Goal: Information Seeking & Learning: Learn about a topic

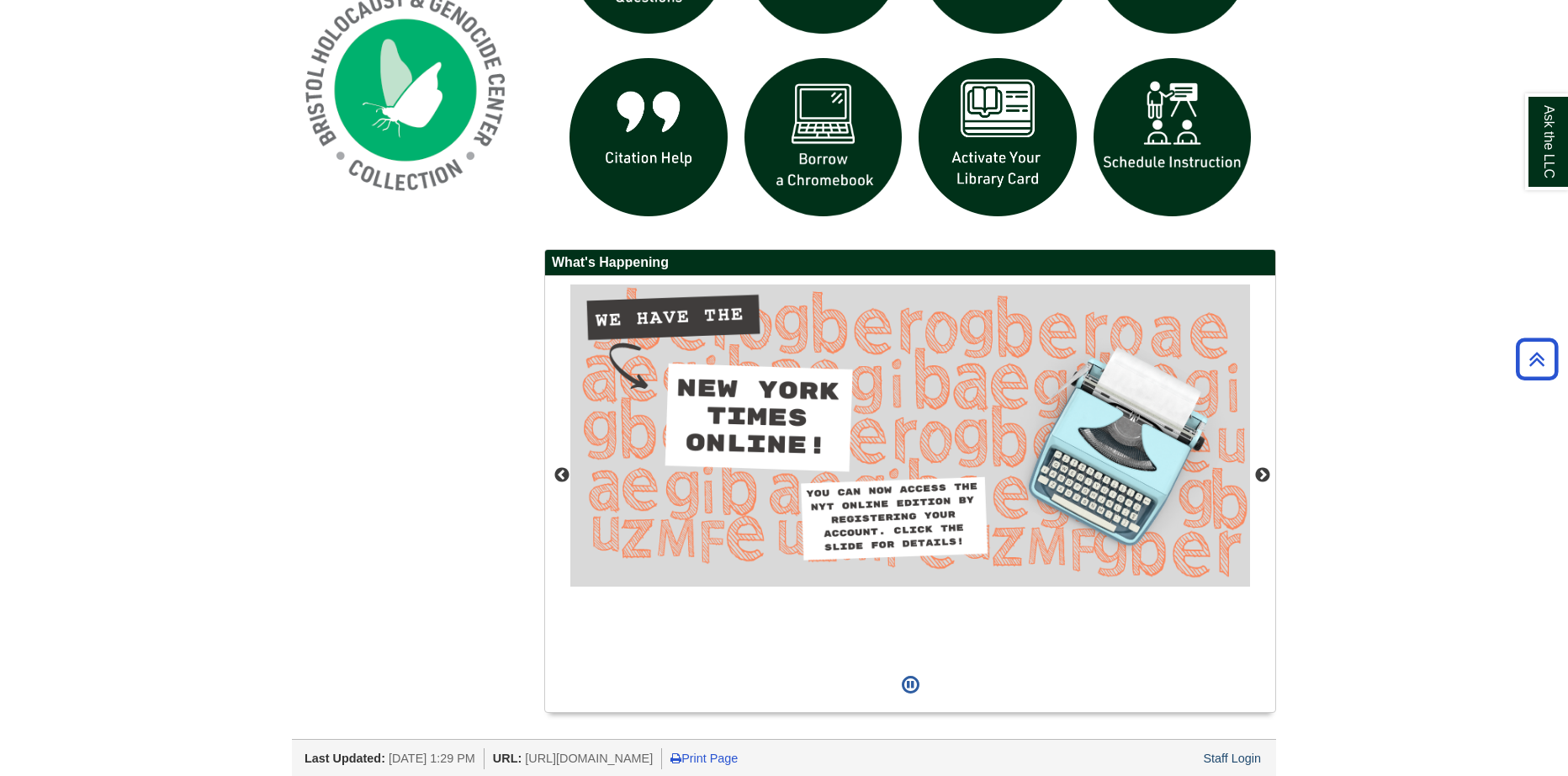
scroll to position [1370, 0]
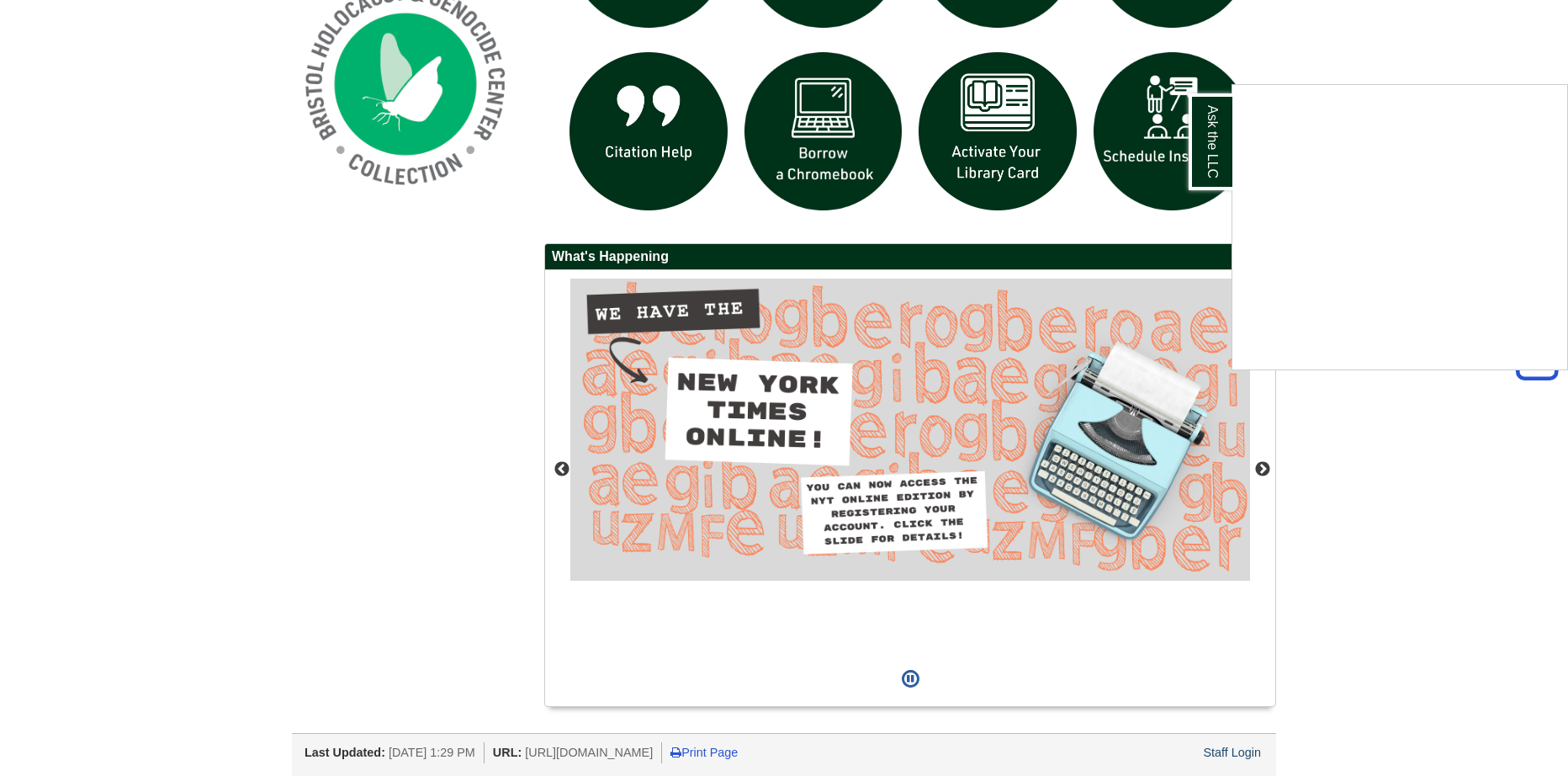
click at [1230, 746] on div "Ask the LLC" at bounding box center [784, 388] width 1568 height 776
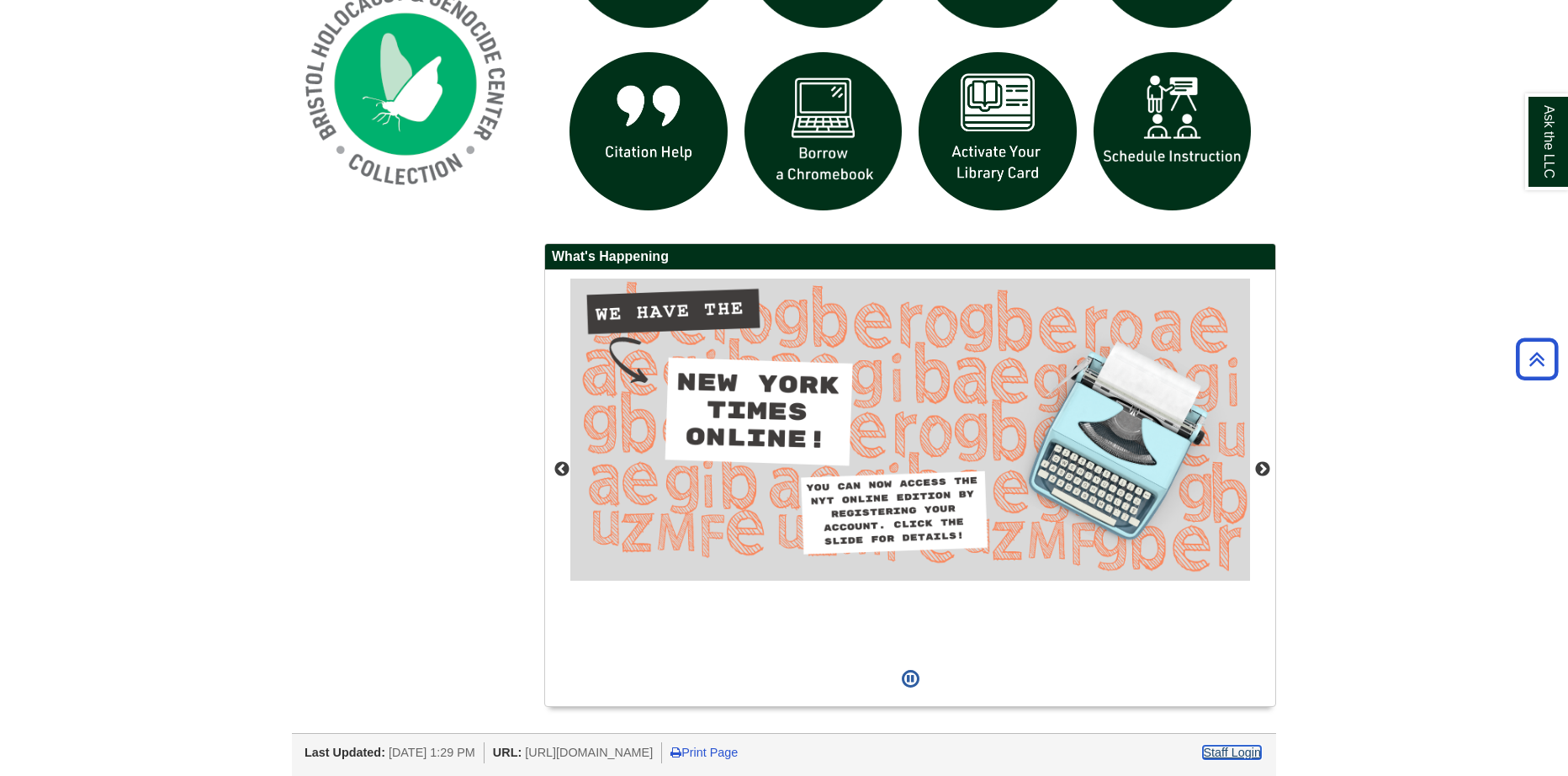
click at [1231, 748] on link "Staff Login" at bounding box center [1231, 751] width 58 height 13
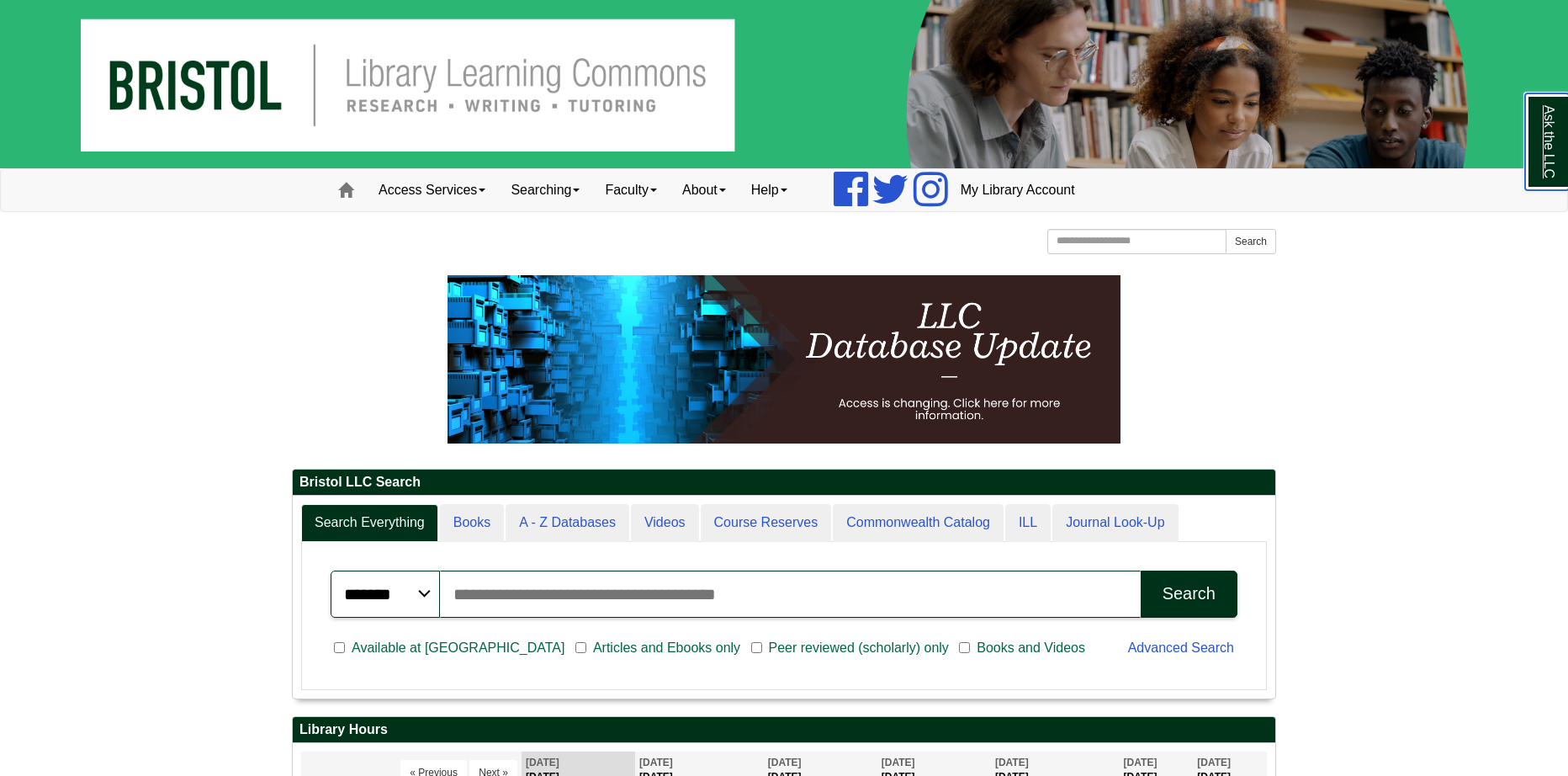
click at [1530, 146] on link "Ask the LLC" at bounding box center [1547, 142] width 44 height 96
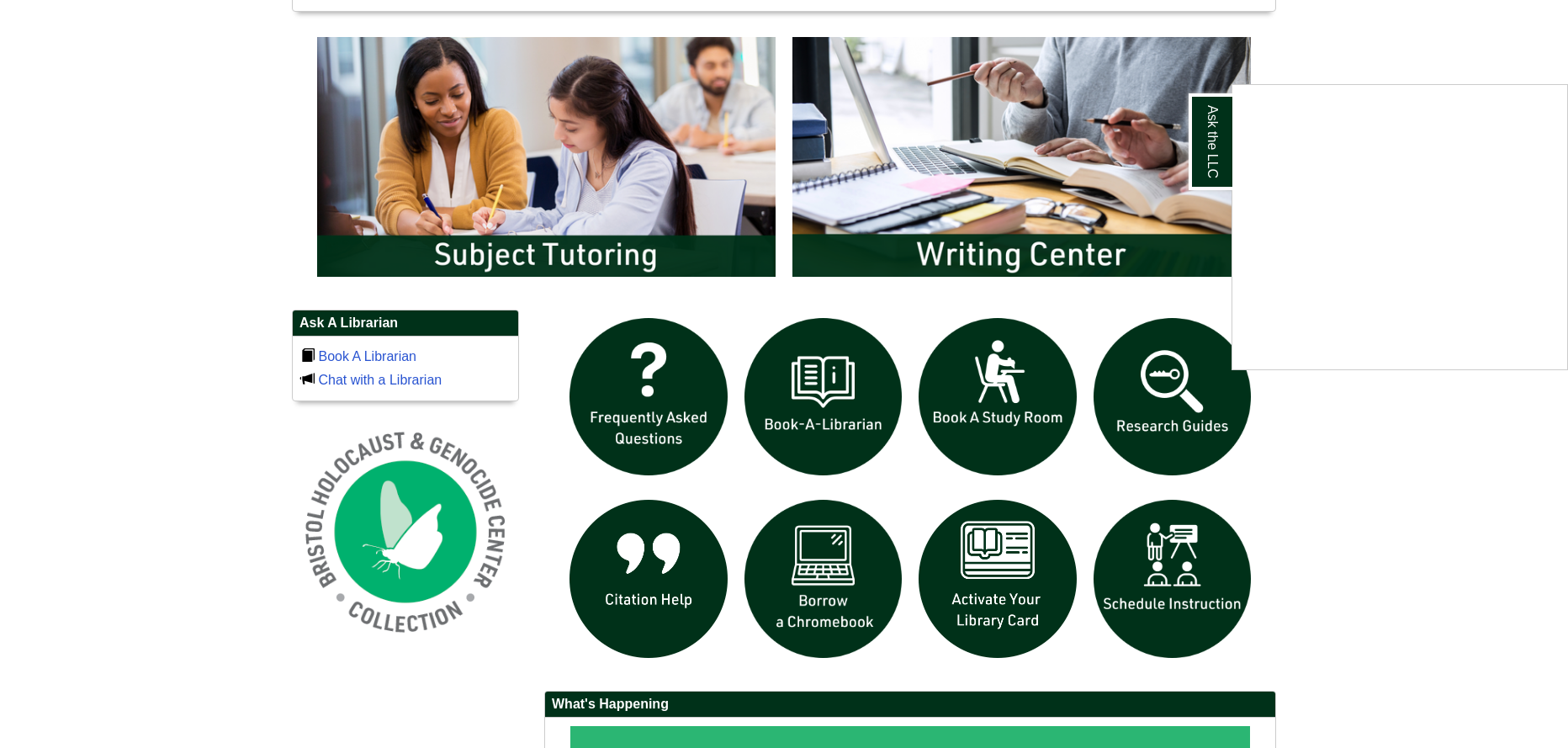
scroll to position [925, 0]
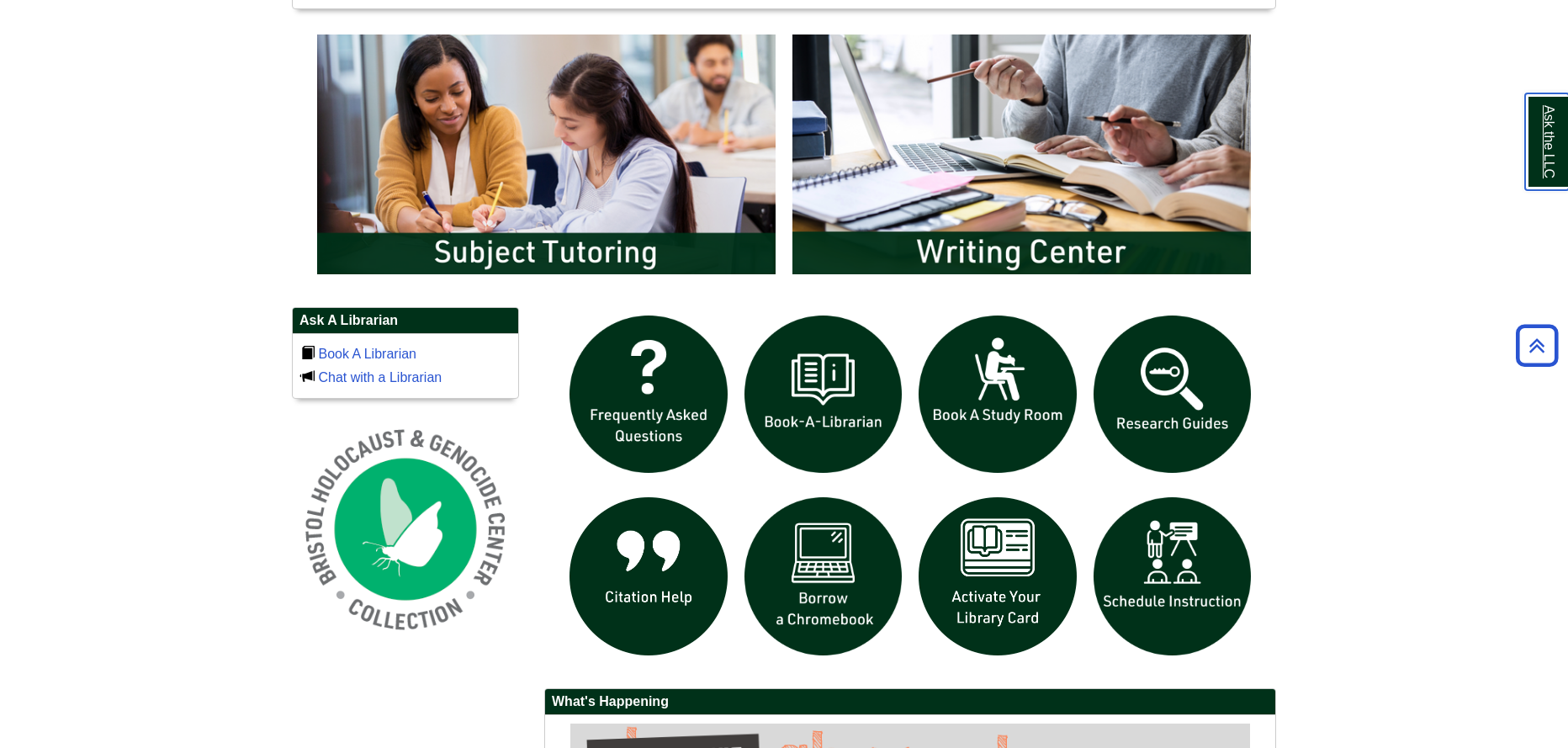
click at [1533, 131] on link "Ask the LLC" at bounding box center [1547, 142] width 44 height 96
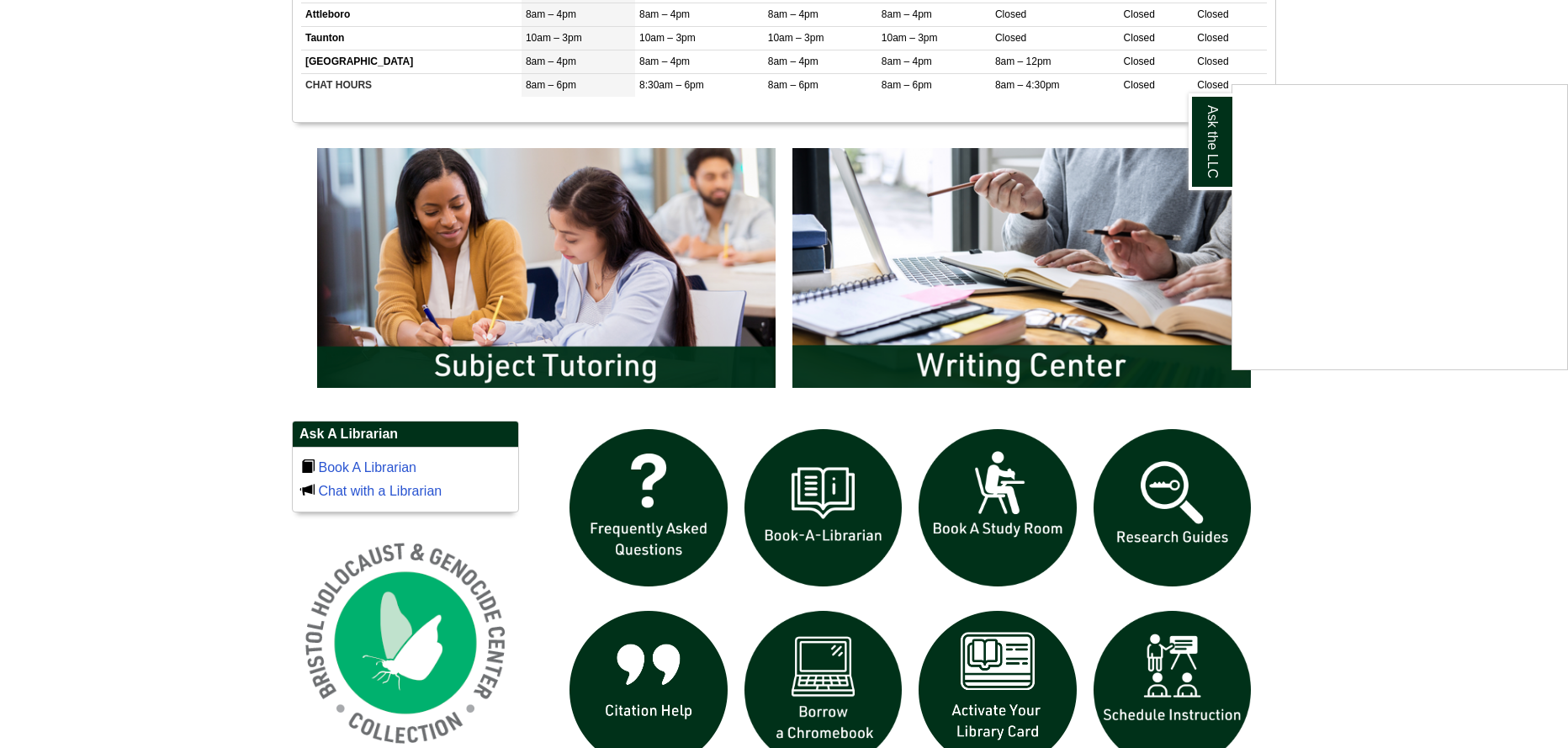
scroll to position [1009, 0]
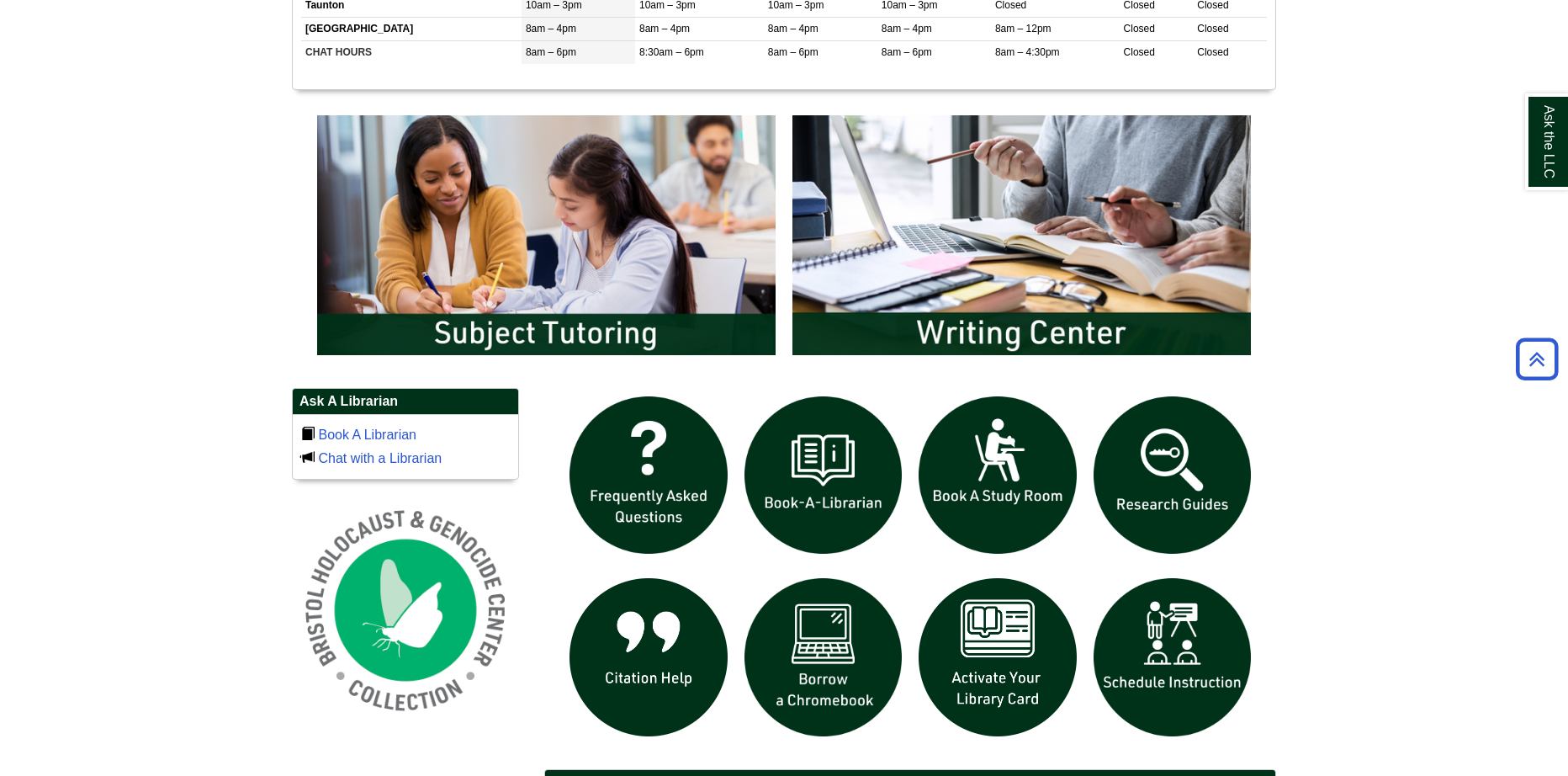
scroll to position [1093, 0]
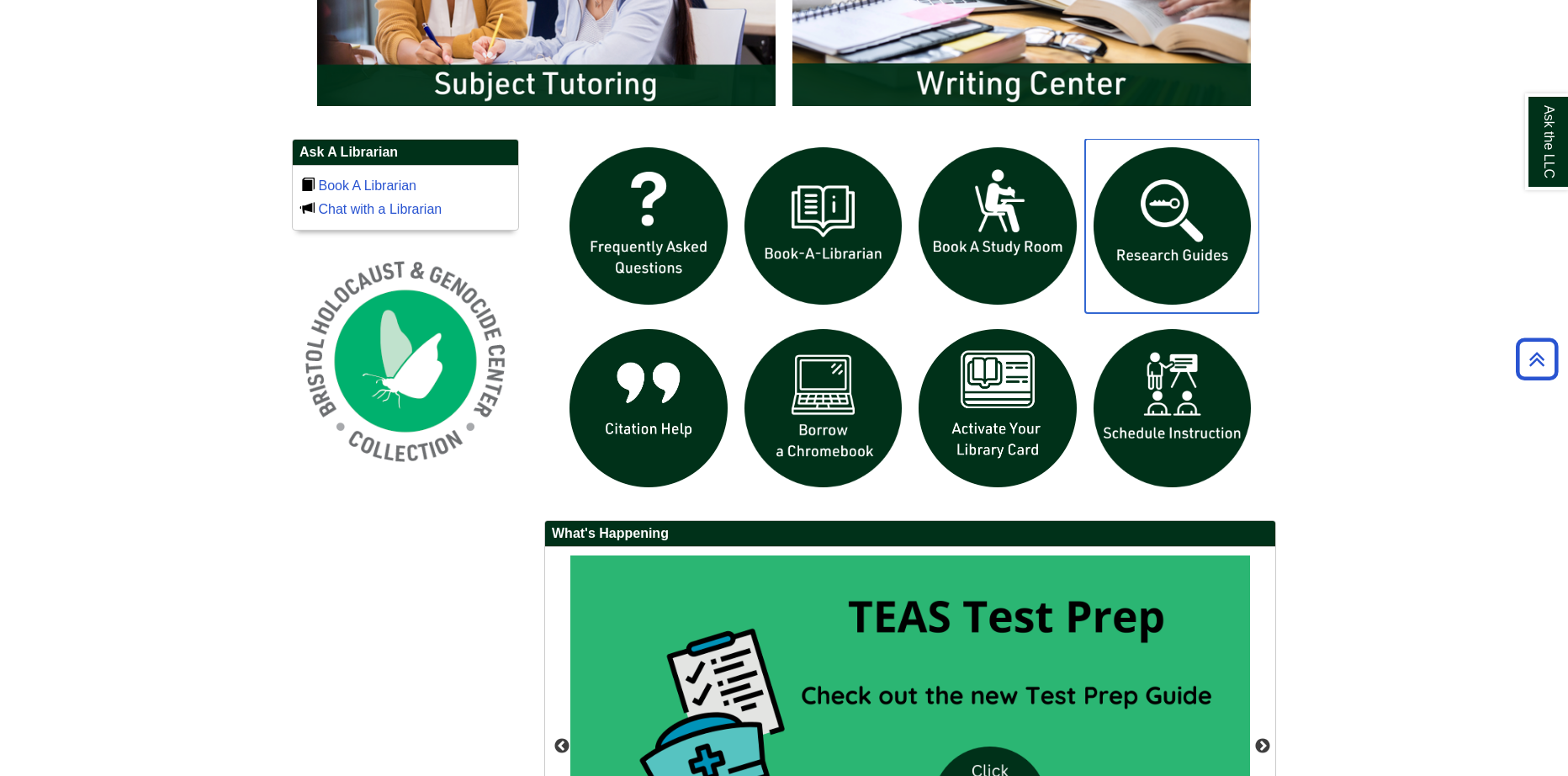
click at [1170, 218] on img "slideshow" at bounding box center [1173, 226] width 175 height 175
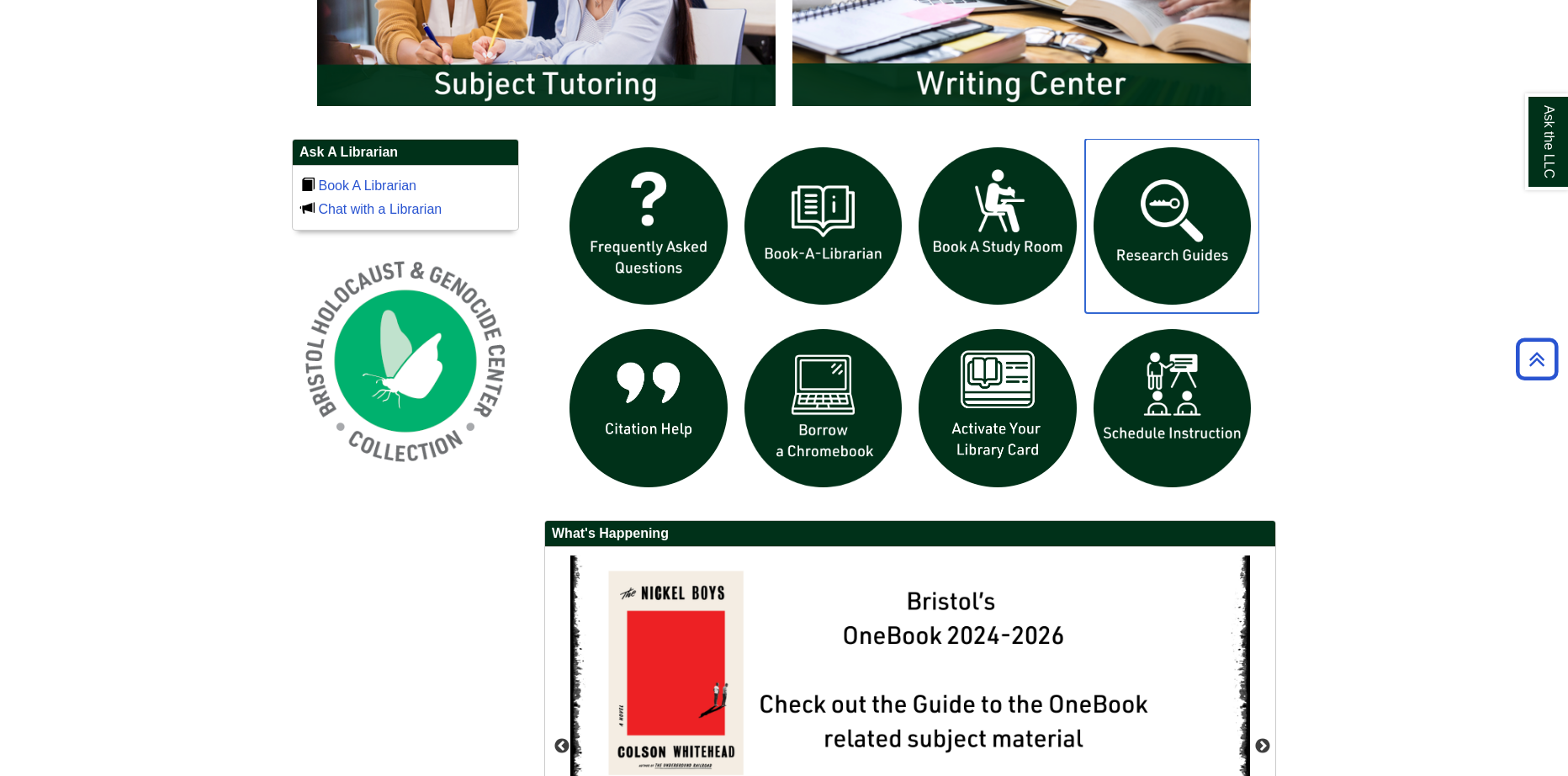
click at [1191, 225] on img "slideshow" at bounding box center [1173, 226] width 175 height 175
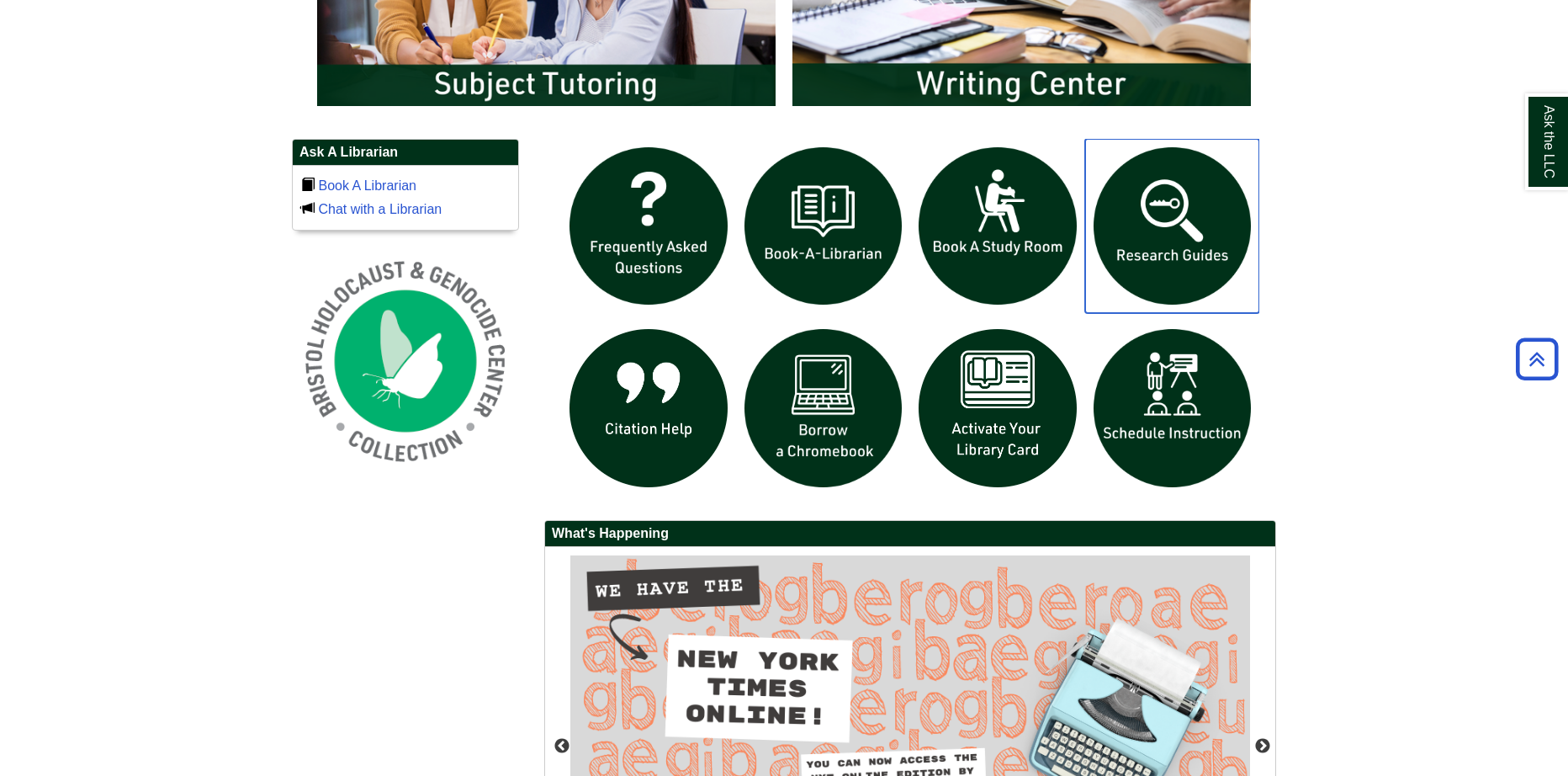
click at [1168, 217] on img "slideshow" at bounding box center [1173, 226] width 175 height 175
click at [1179, 196] on img "slideshow" at bounding box center [1173, 226] width 175 height 175
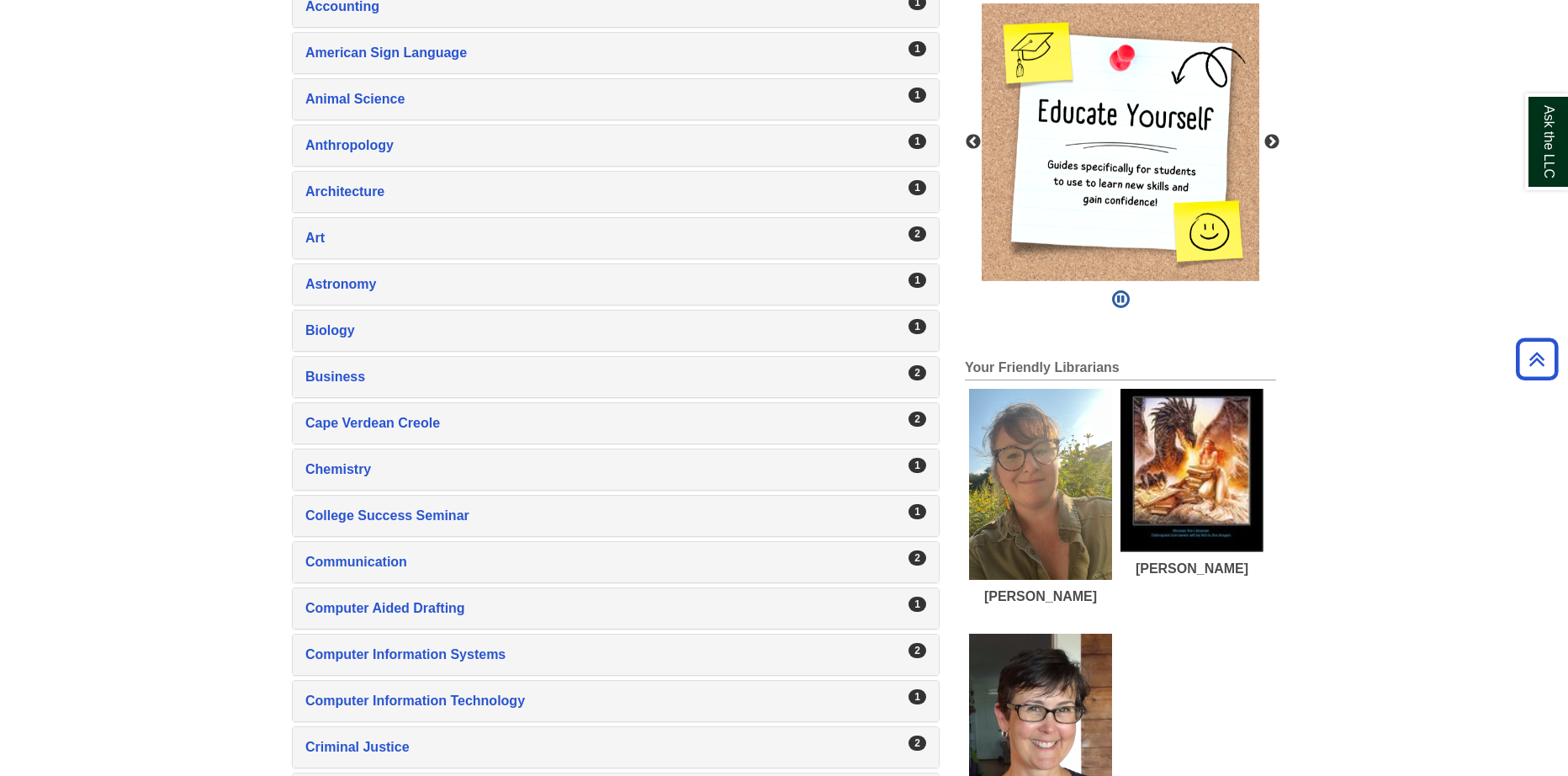
scroll to position [343, 0]
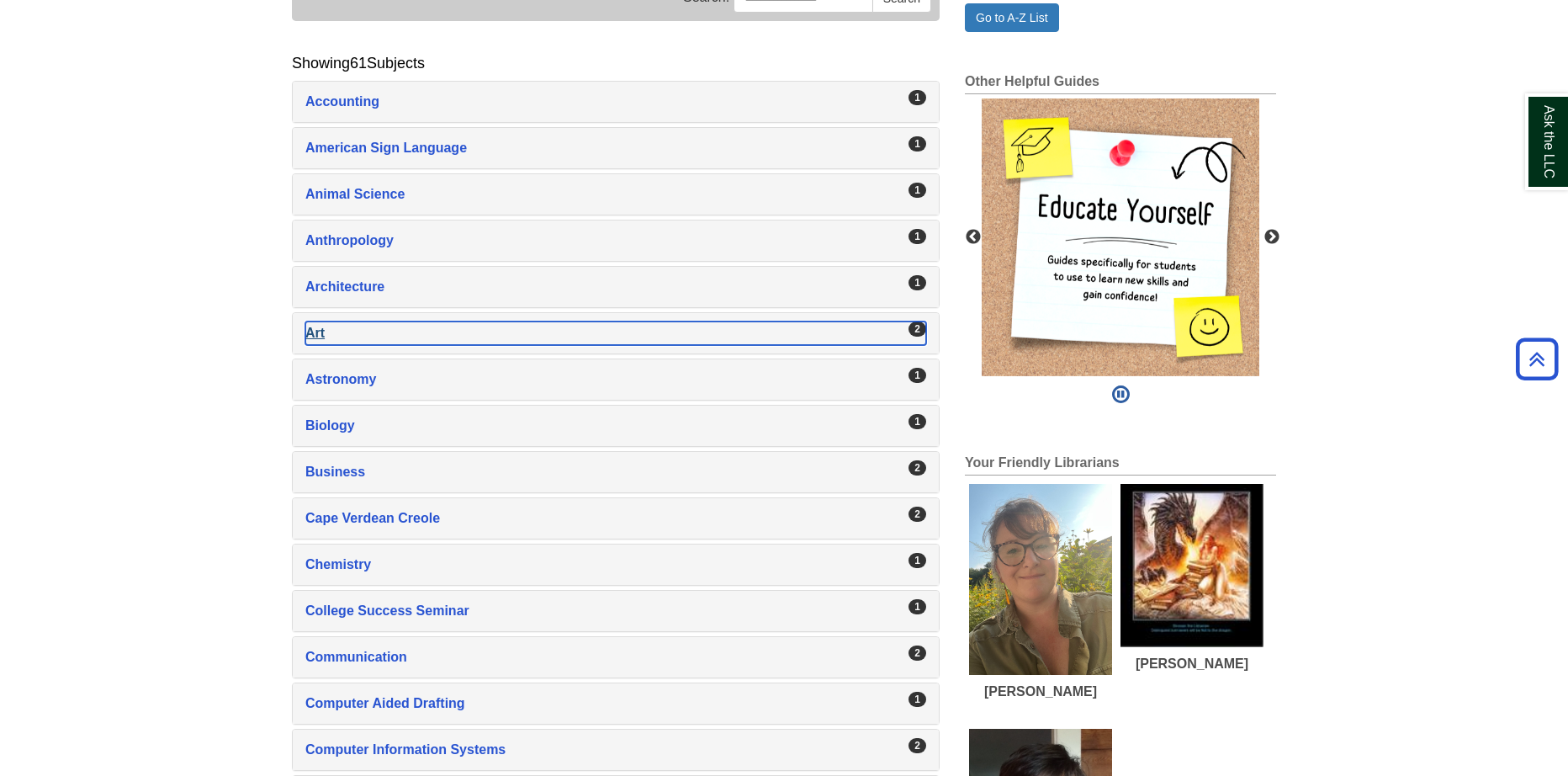
click at [307, 333] on div "Art , 2 guides" at bounding box center [615, 333] width 621 height 24
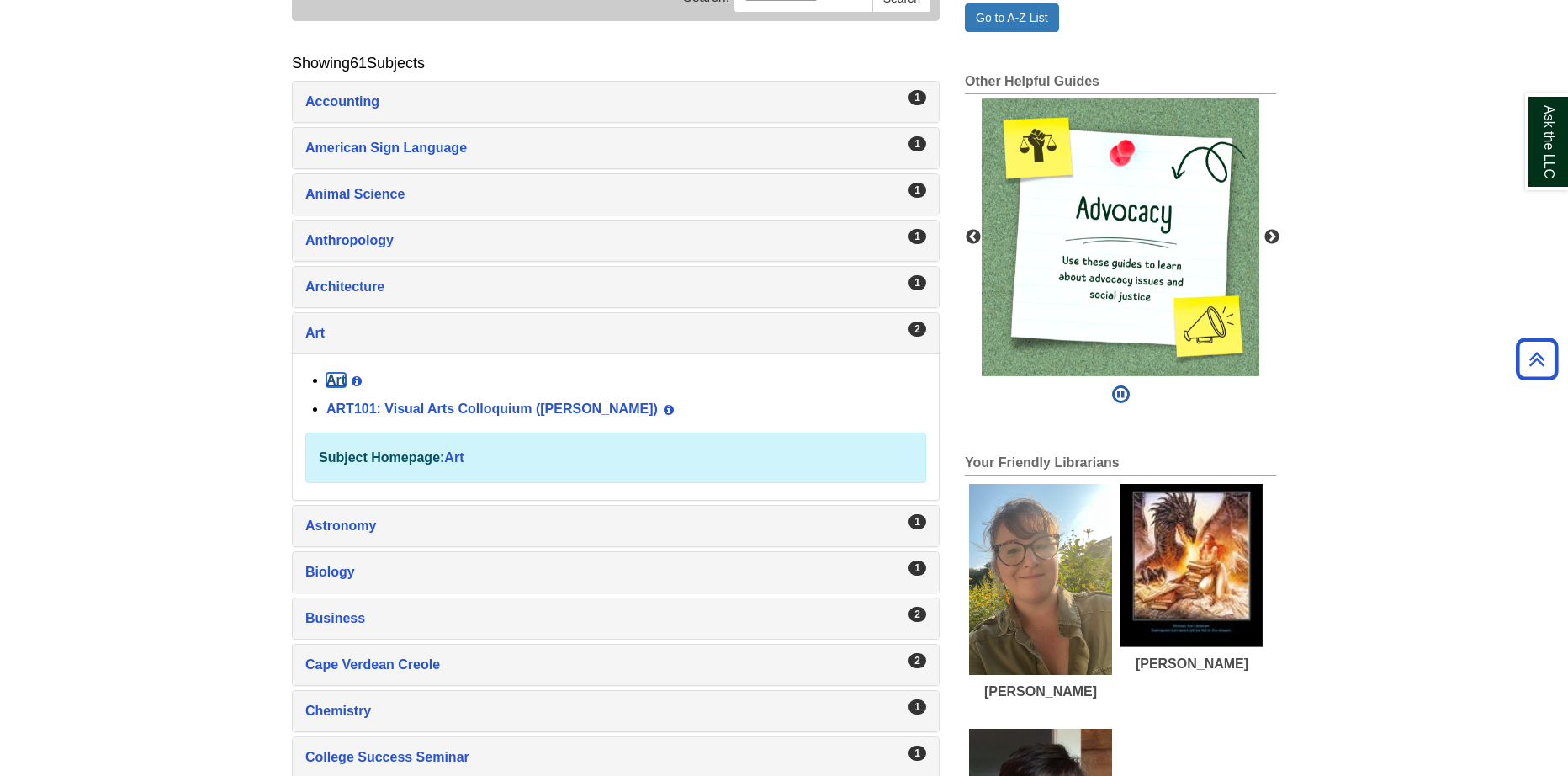
click at [341, 381] on link "Art" at bounding box center [336, 380] width 19 height 14
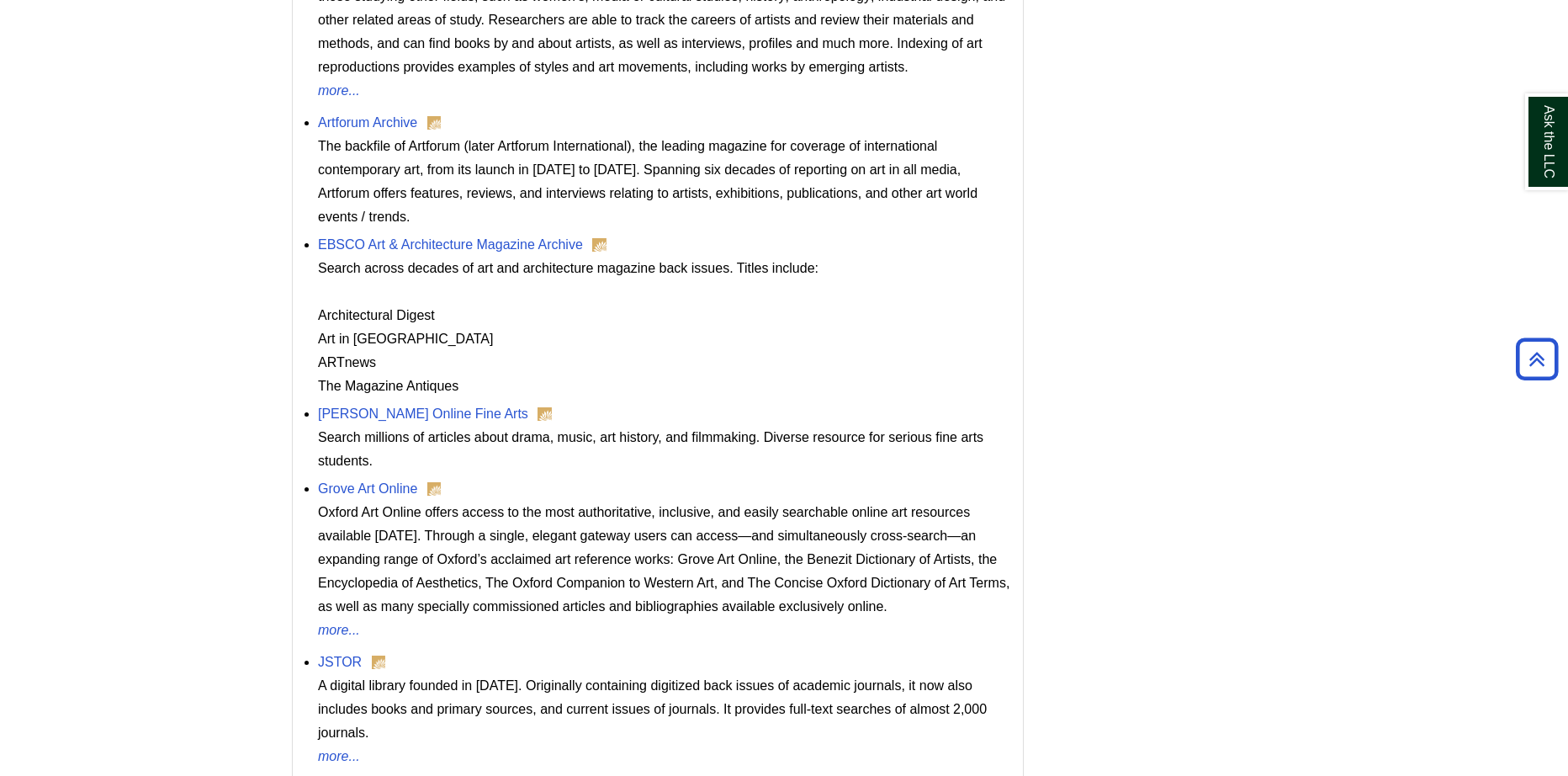
scroll to position [1263, 0]
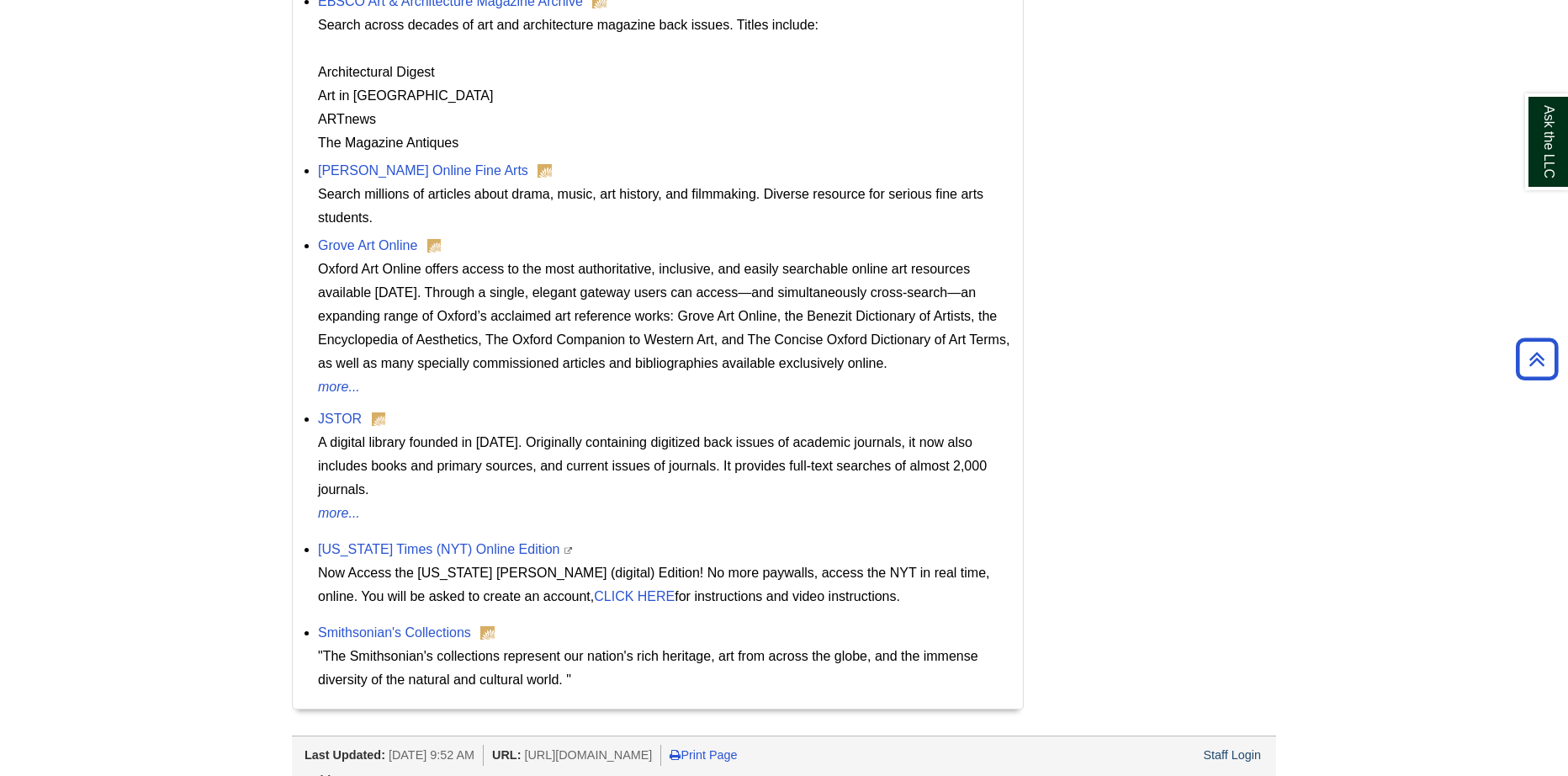
click at [1231, 740] on div "Last Updated: Jul 11, 2025 9:52 AM URL: https://libguides.bristolcc.edu/art Pri…" at bounding box center [790, 752] width 971 height 25
click at [1237, 748] on link "Staff Login" at bounding box center [1231, 754] width 58 height 13
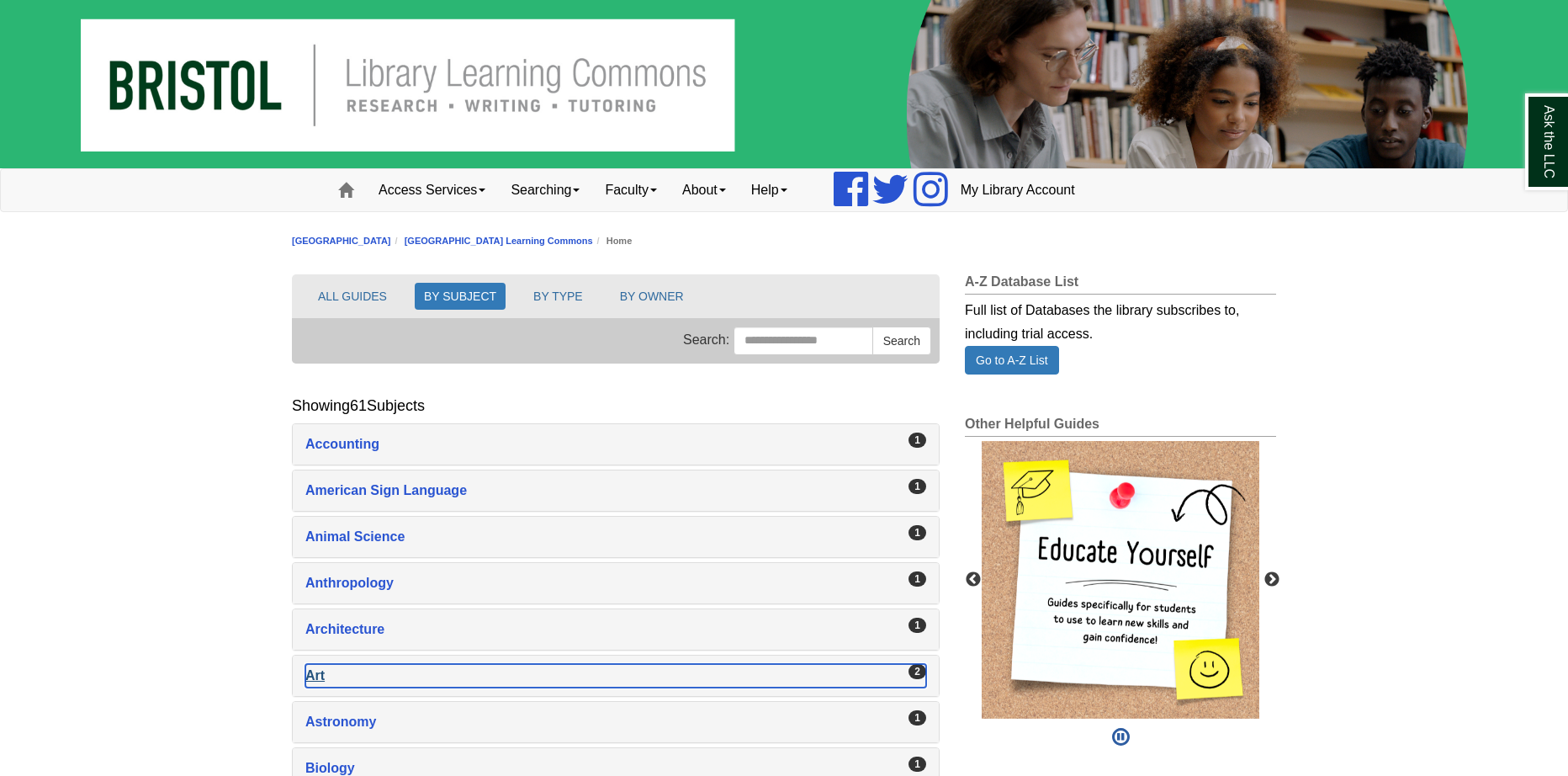
click at [314, 673] on div "Art , 2 guides" at bounding box center [615, 675] width 621 height 24
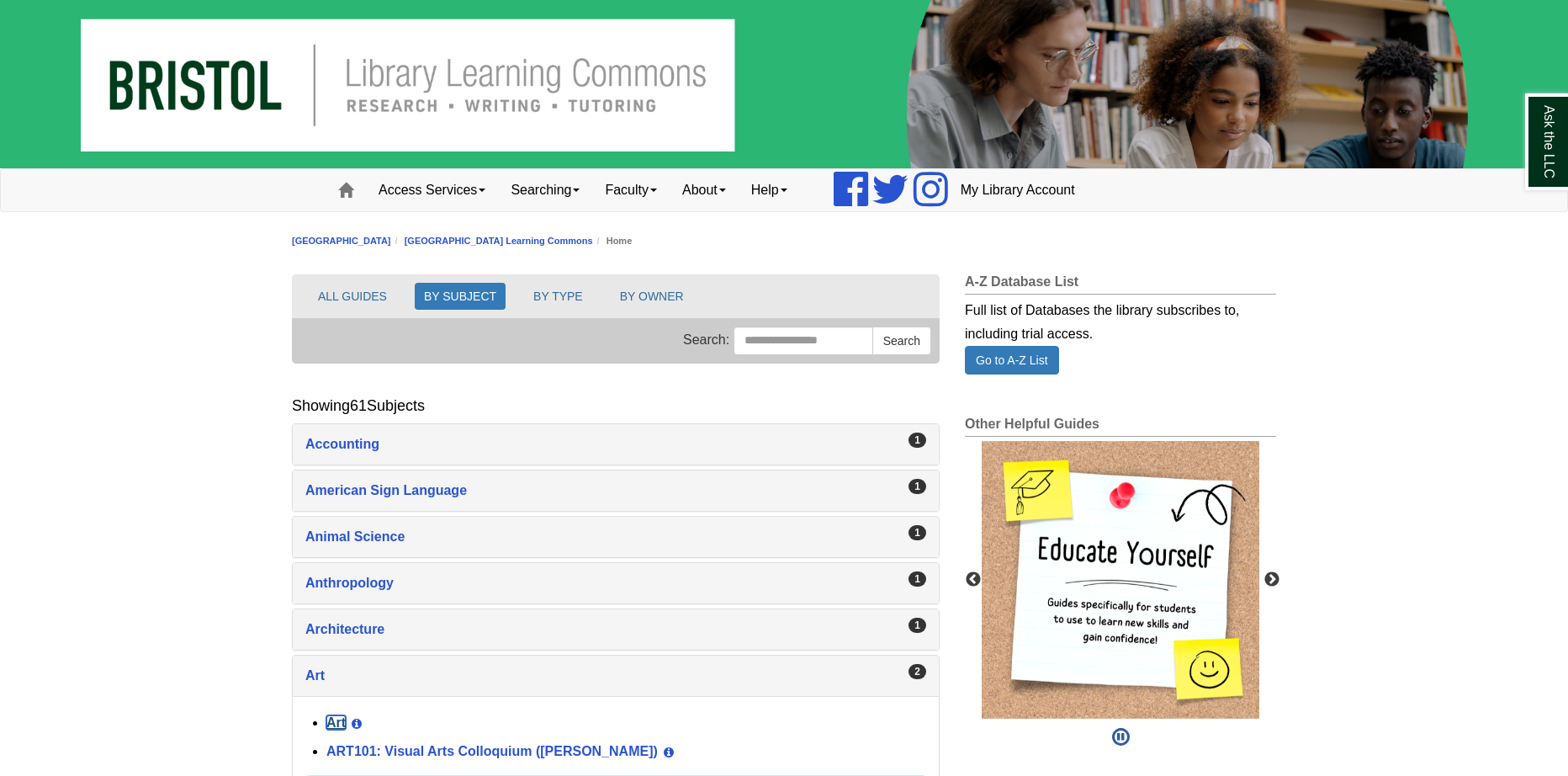
click at [336, 723] on link "Art" at bounding box center [336, 723] width 19 height 14
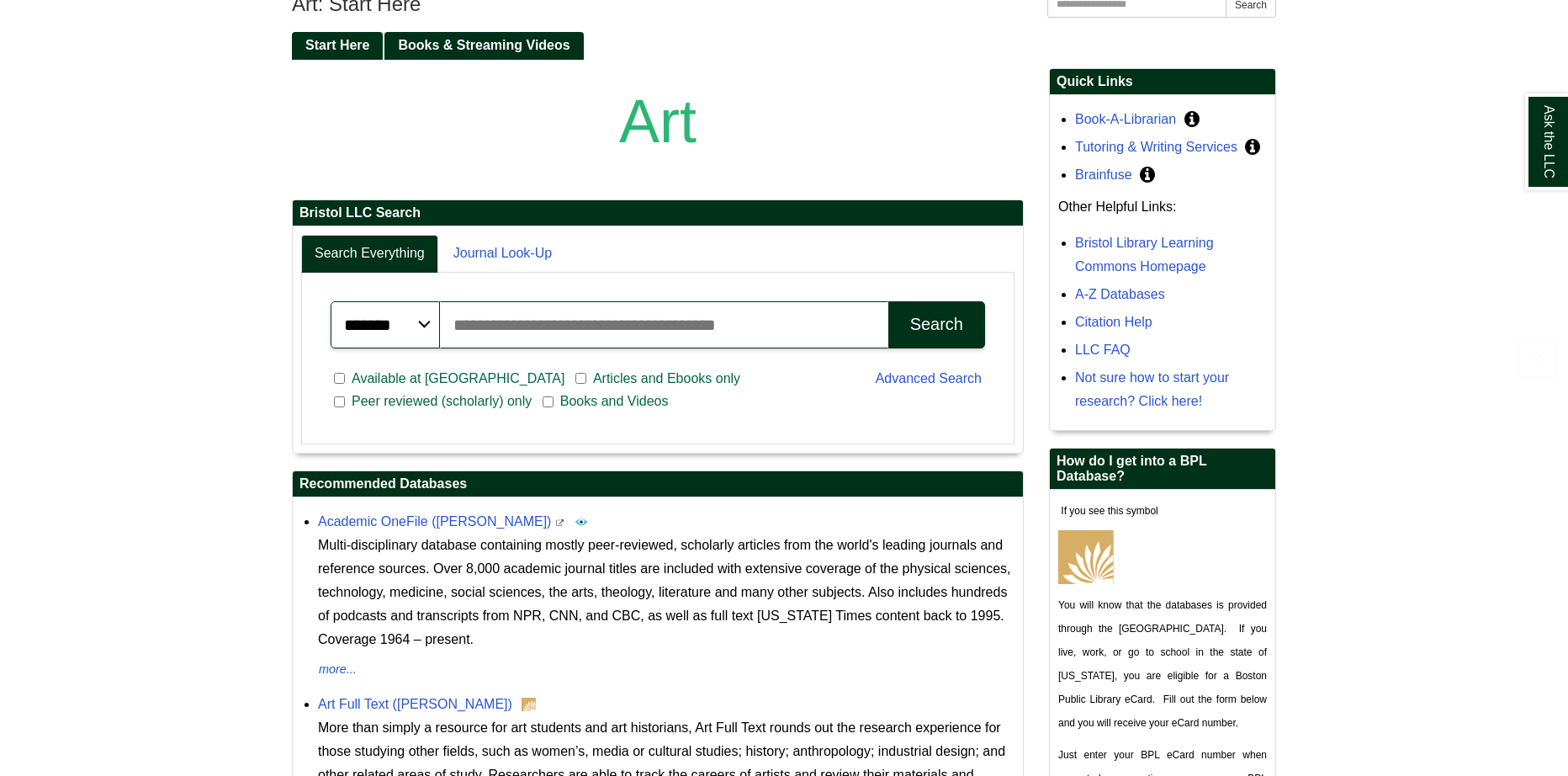
scroll to position [505, 0]
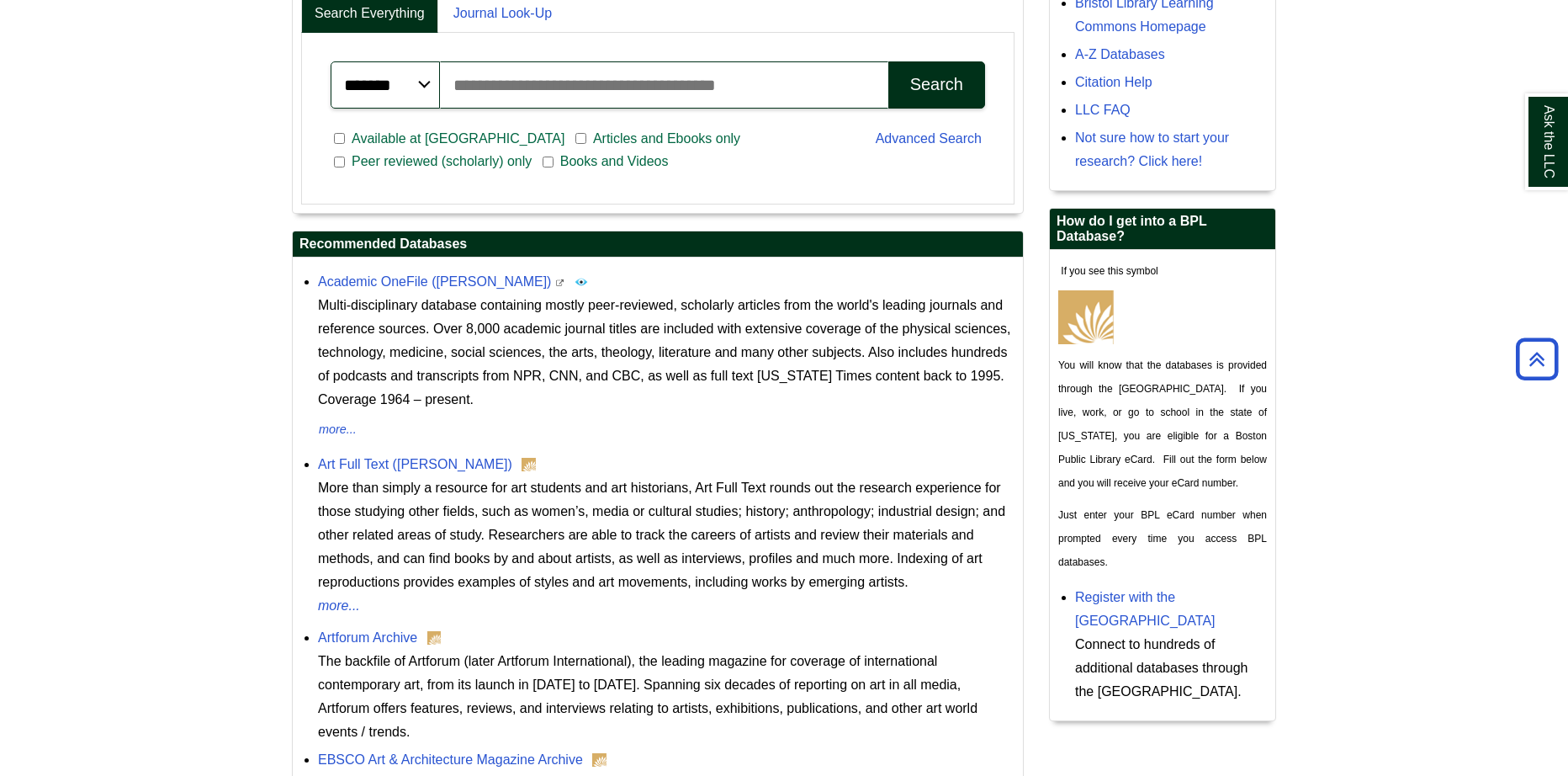
click at [486, 89] on input "Search articles, books, journals & more" at bounding box center [663, 85] width 448 height 47
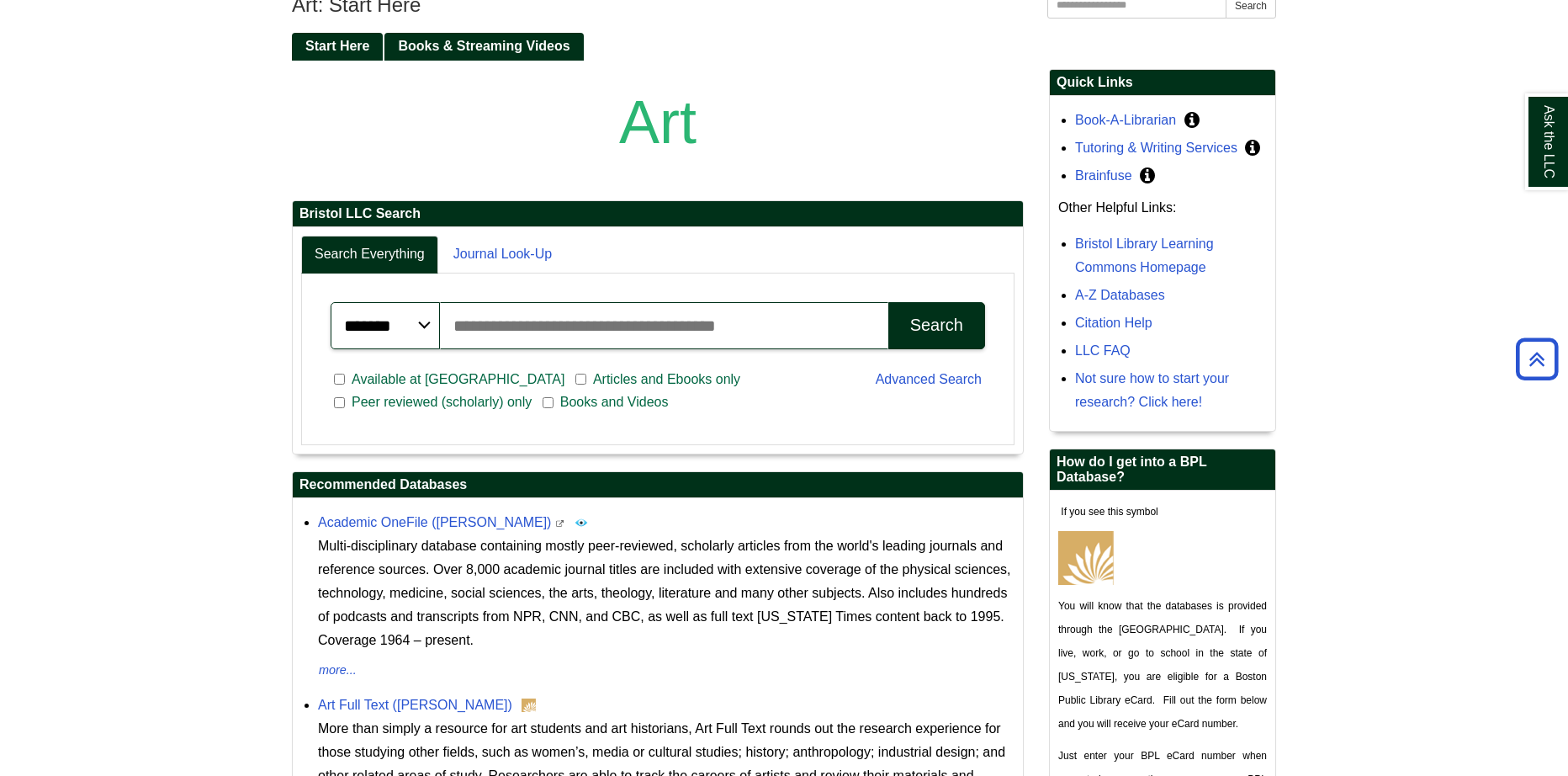
scroll to position [253, 0]
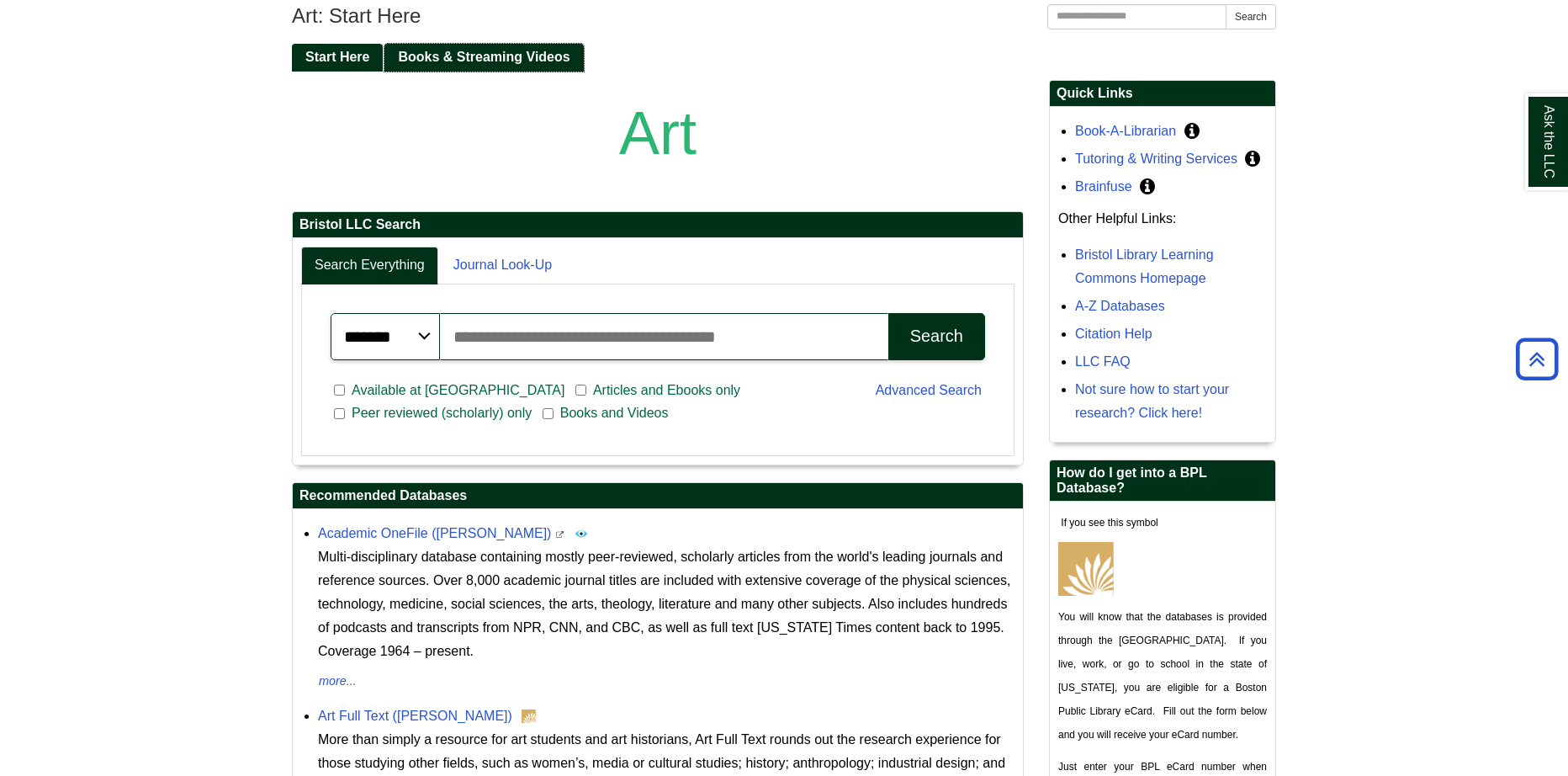
click at [468, 56] on span "Books & Streaming Videos" at bounding box center [484, 57] width 172 height 14
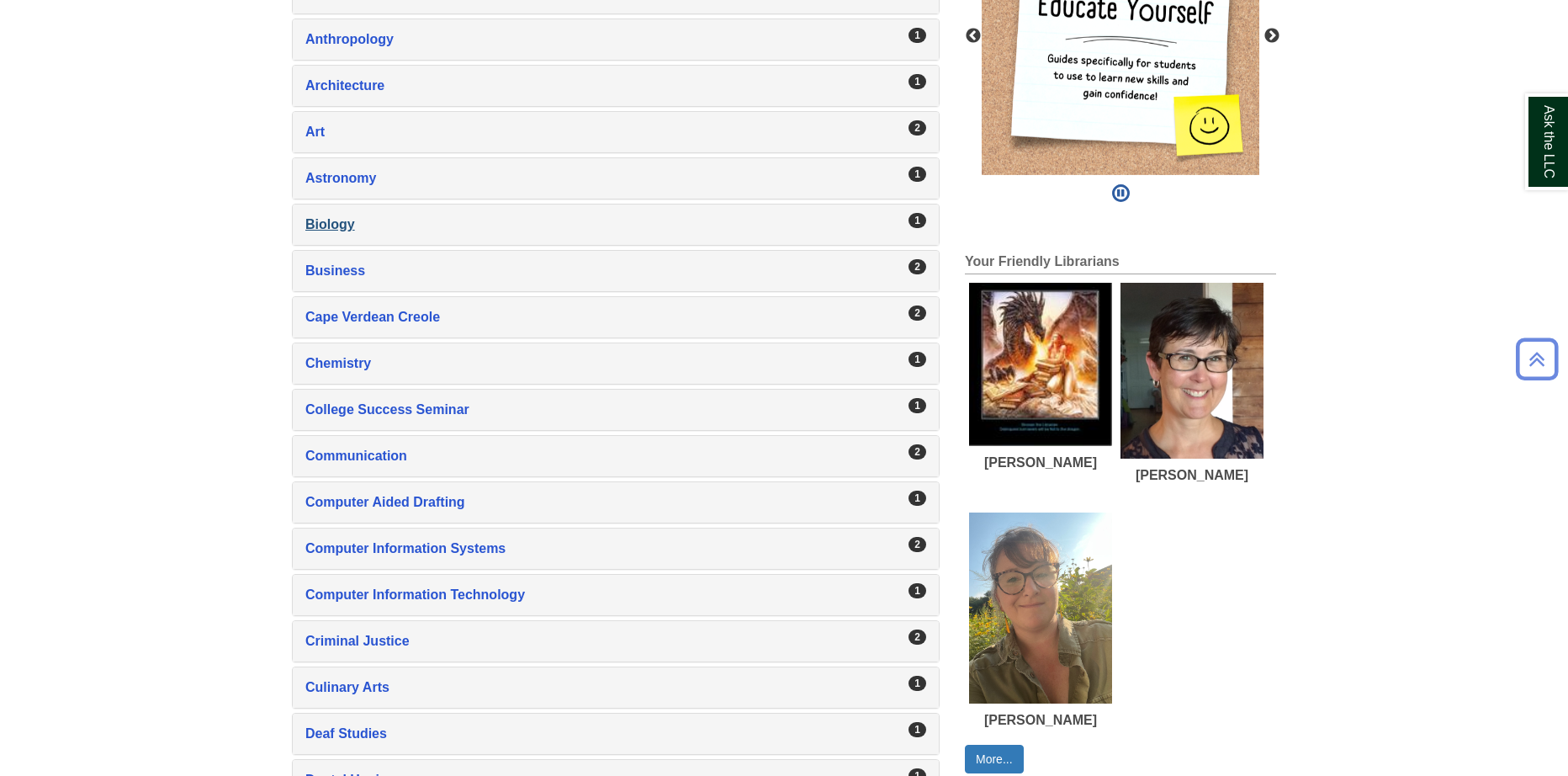
scroll to position [673, 0]
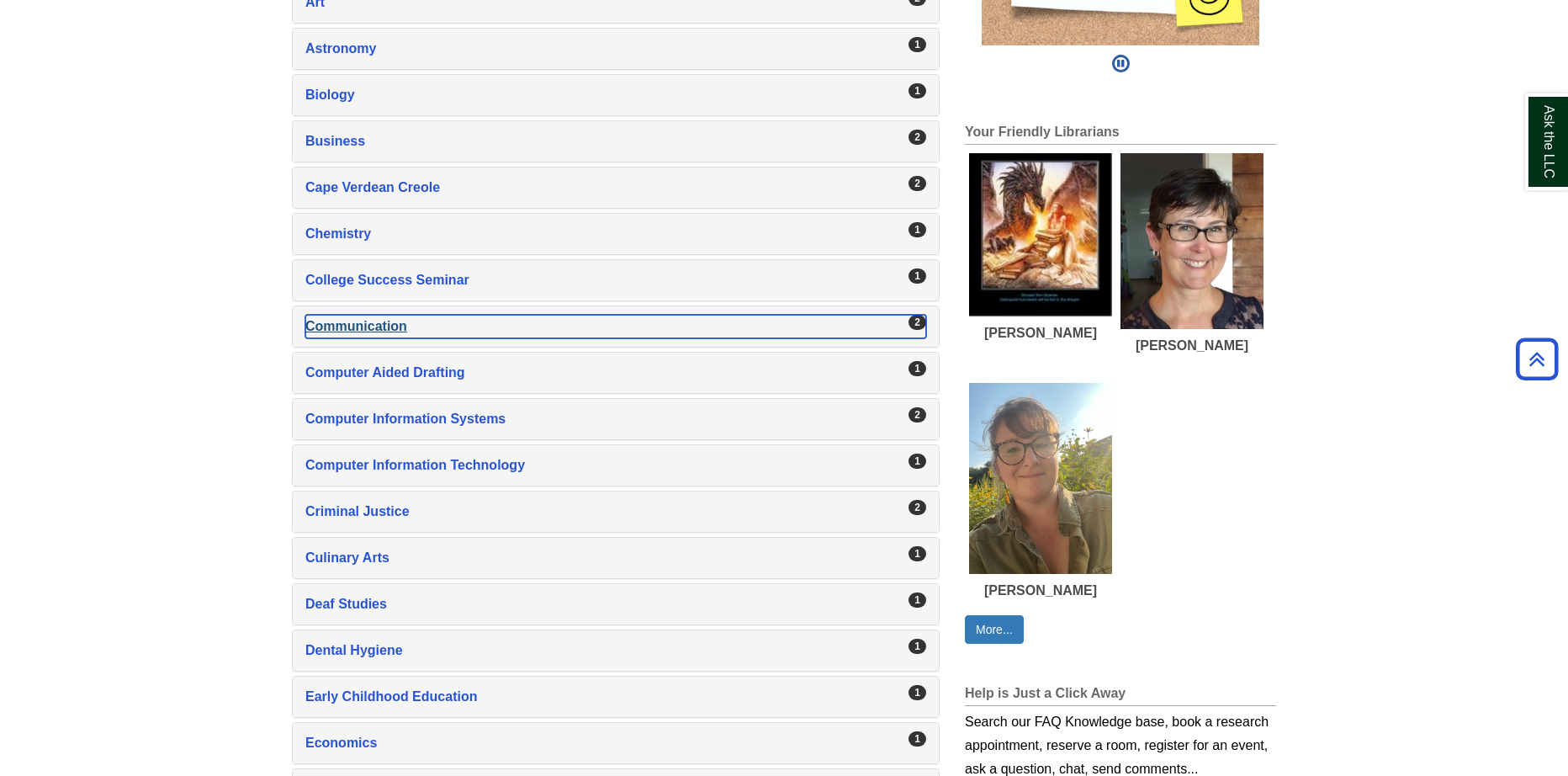
click at [369, 330] on div "Communication , 2 guides" at bounding box center [615, 326] width 621 height 24
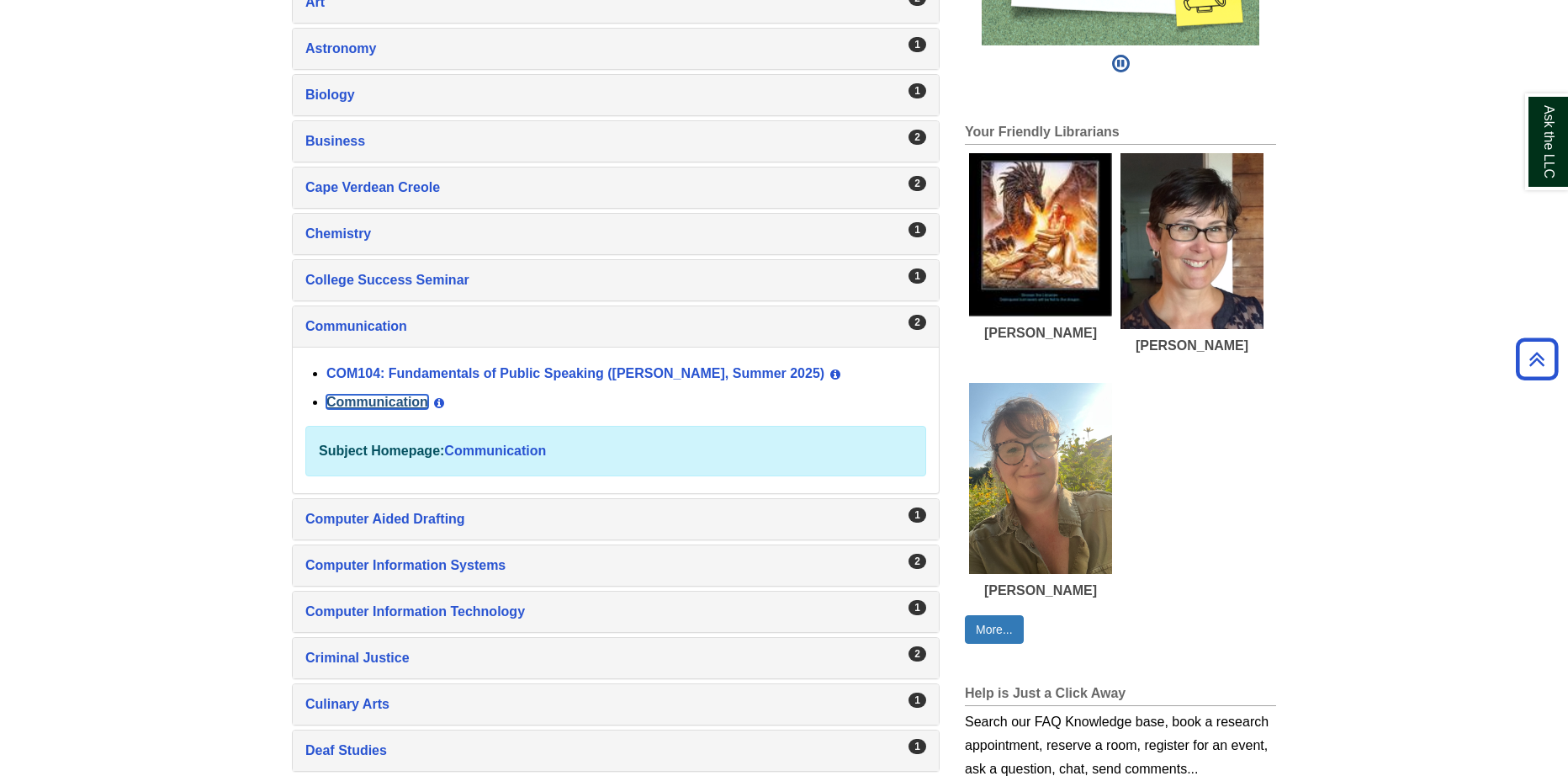
click at [372, 406] on link "Communication" at bounding box center [377, 402] width 102 height 14
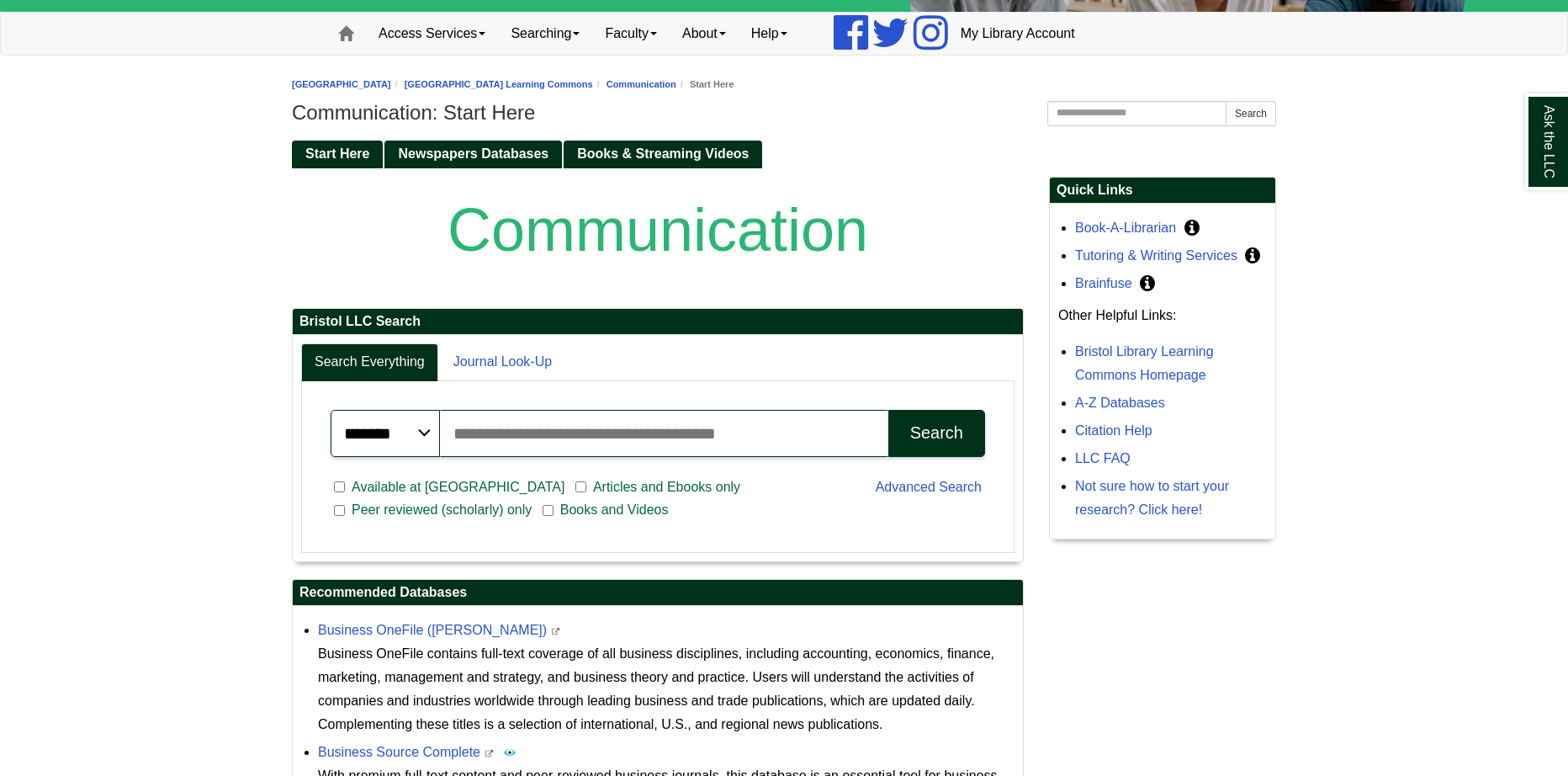
scroll to position [168, 0]
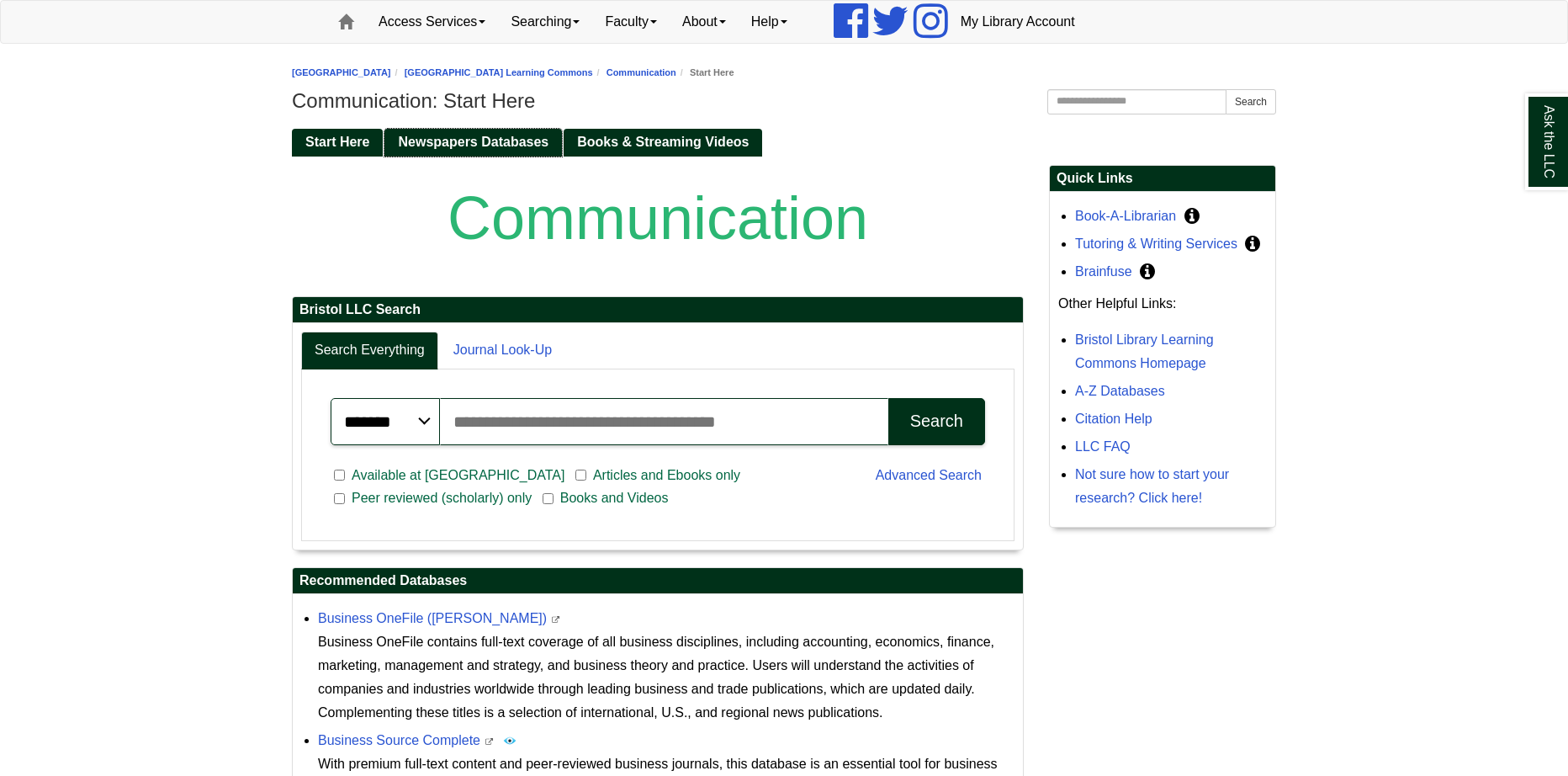
click at [476, 146] on span "Newspapers Databases" at bounding box center [473, 142] width 151 height 14
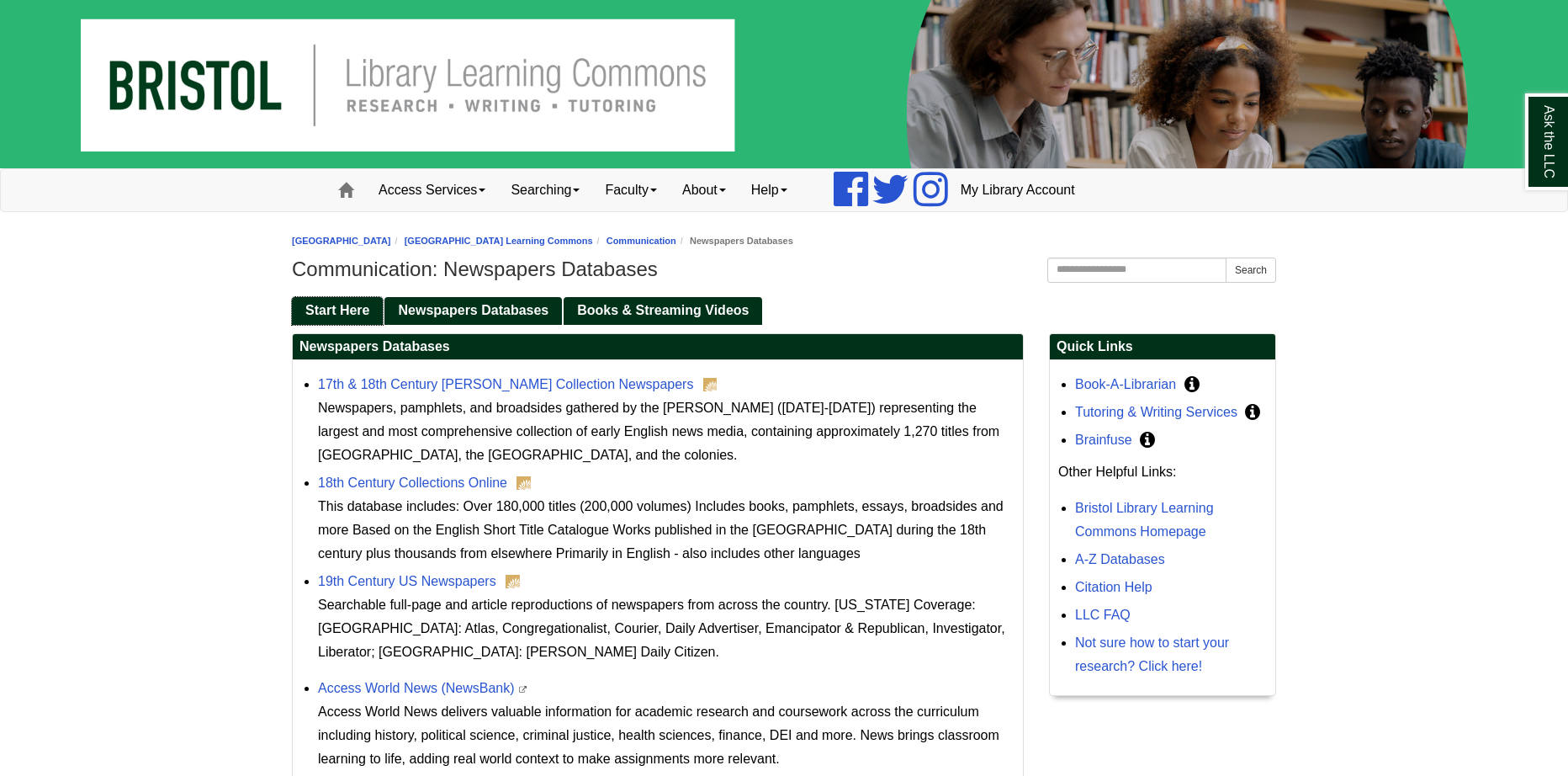
click at [337, 317] on link "Start Here" at bounding box center [337, 311] width 91 height 28
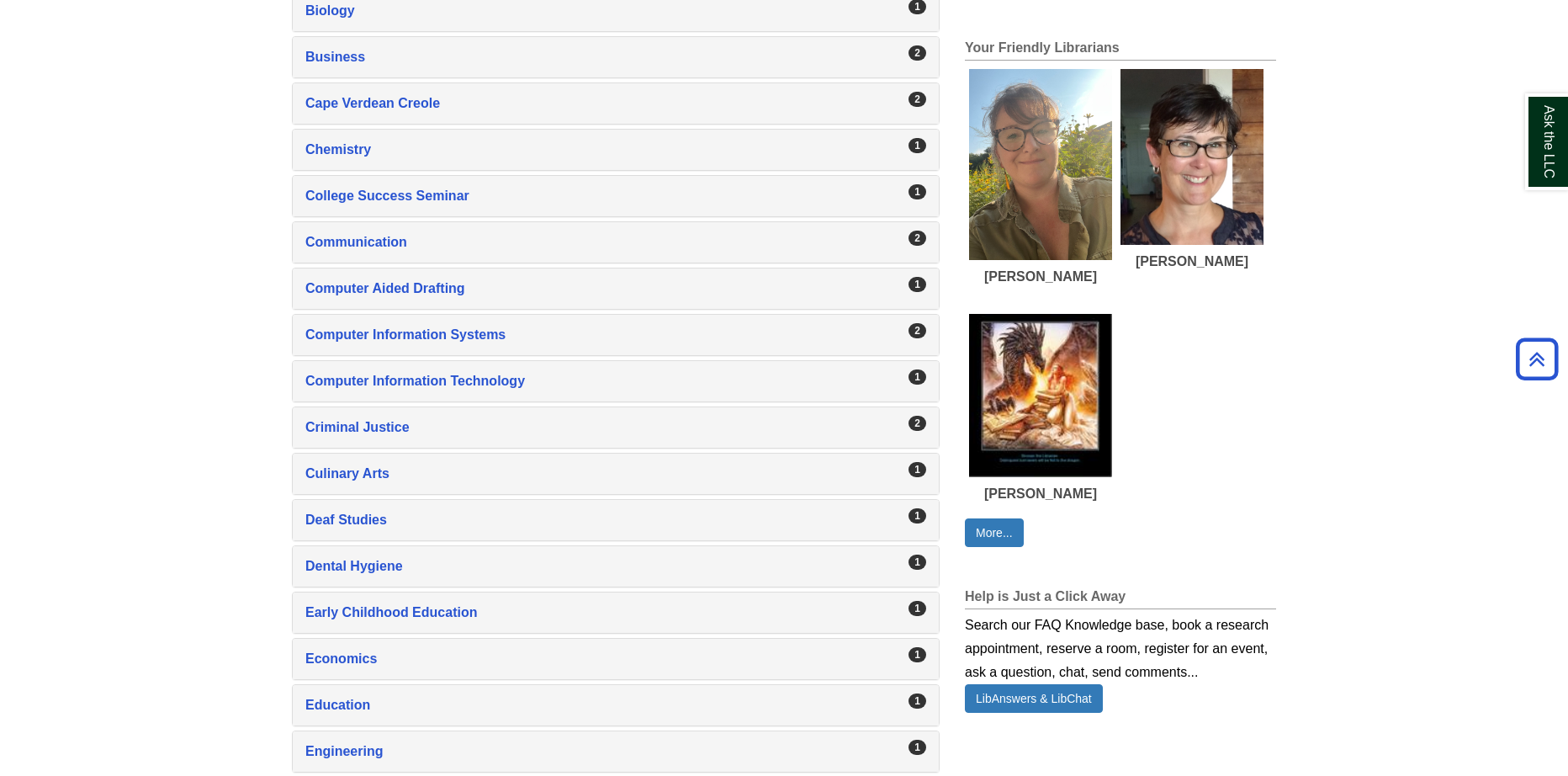
scroll to position [679, 0]
